Goal: Task Accomplishment & Management: Manage account settings

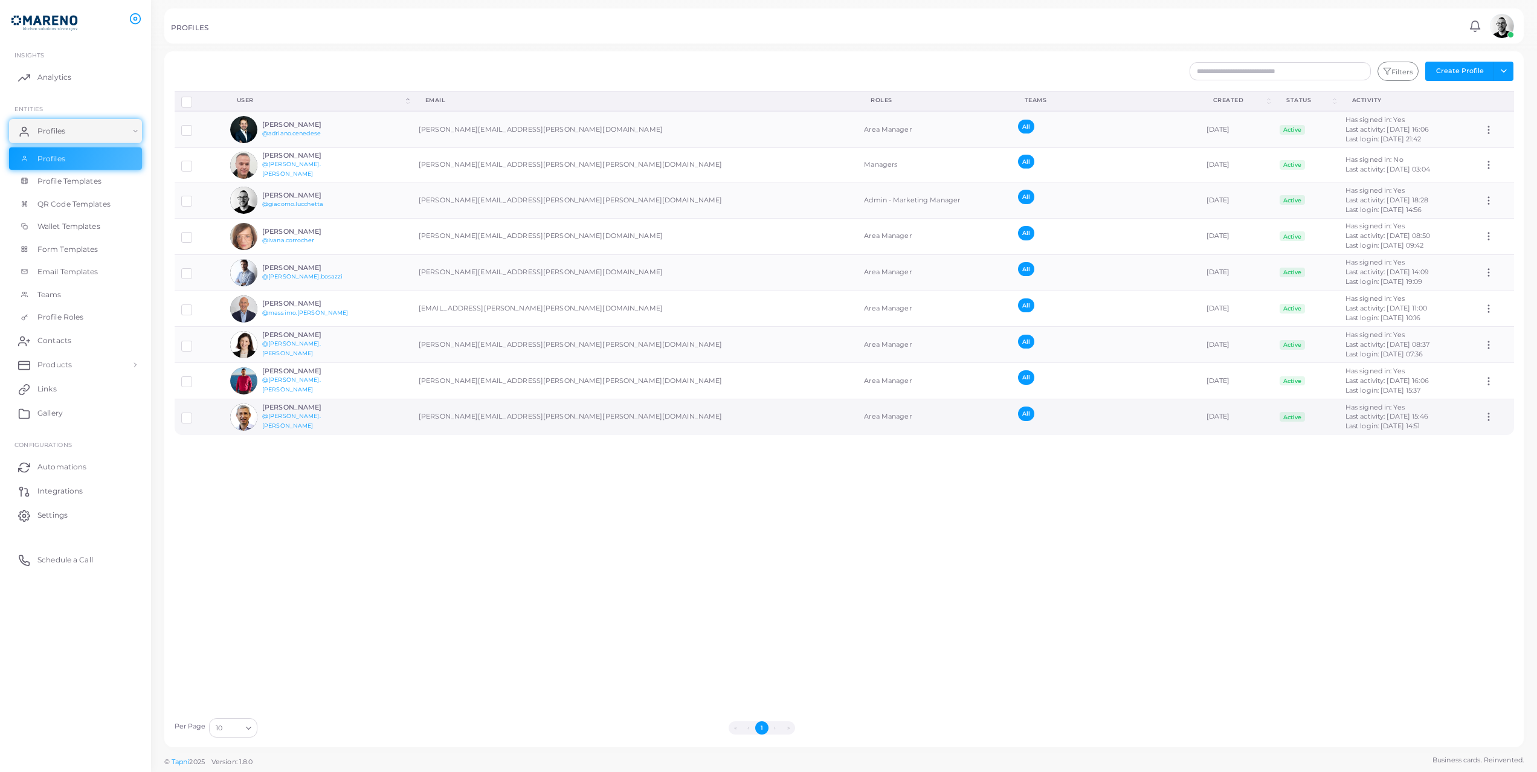
click at [298, 411] on h6 "[PERSON_NAME]" at bounding box center [306, 408] width 89 height 8
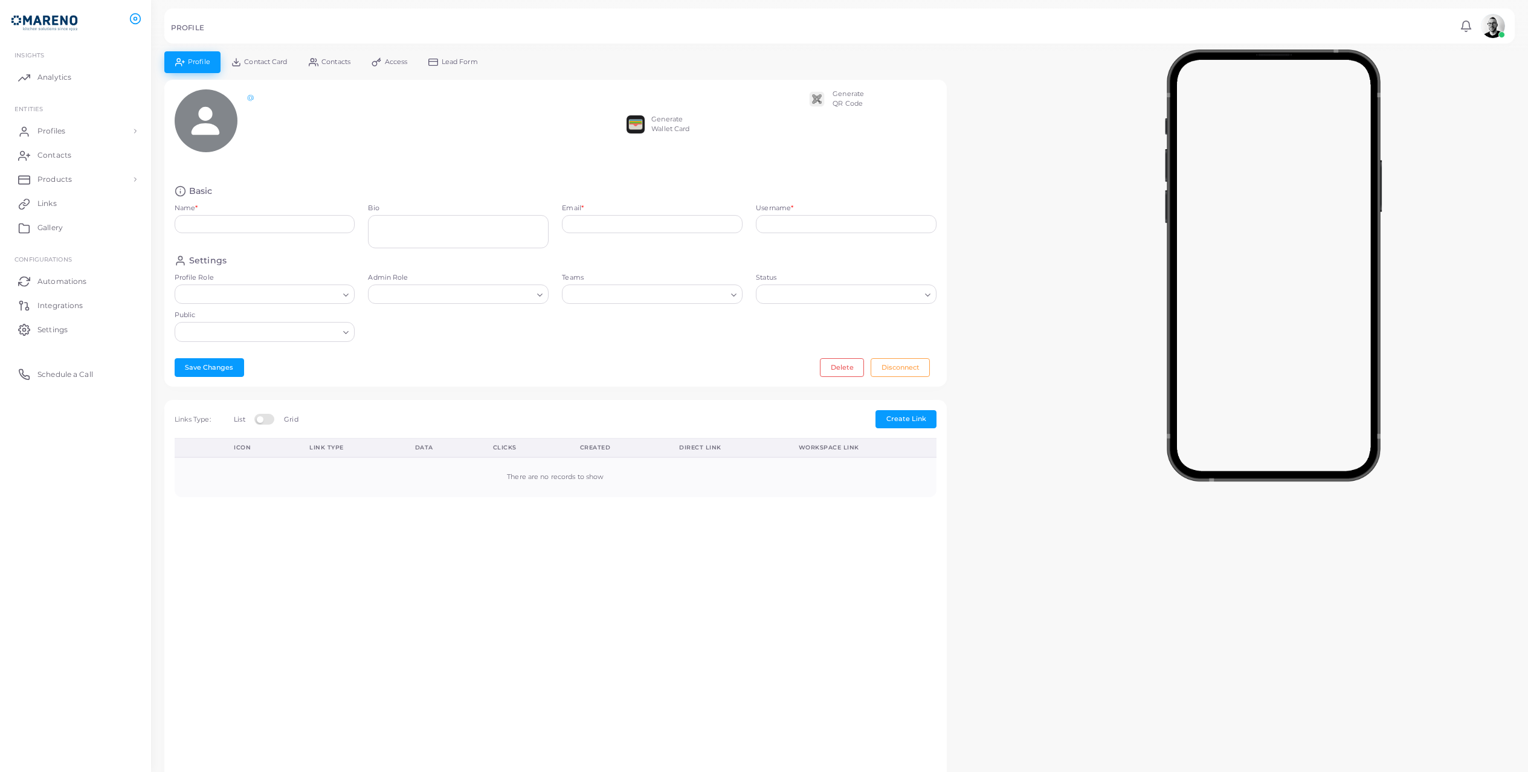
type input "**********"
type textarea "**********"
type input "**********"
